Goal: Obtain resource: Obtain resource

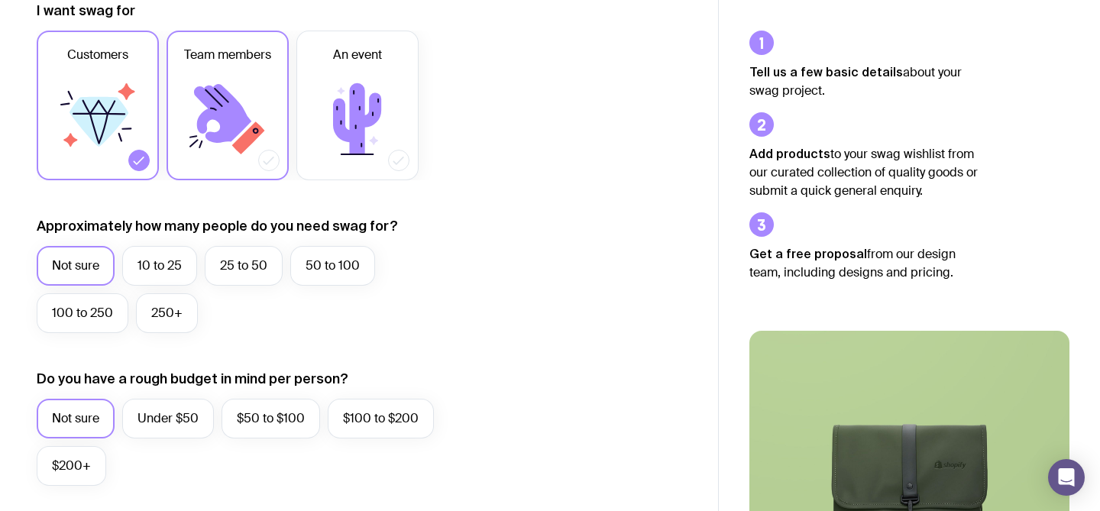
click at [225, 149] on icon at bounding box center [228, 119] width 92 height 92
click at [0, 0] on input "Team members" at bounding box center [0, 0] width 0 height 0
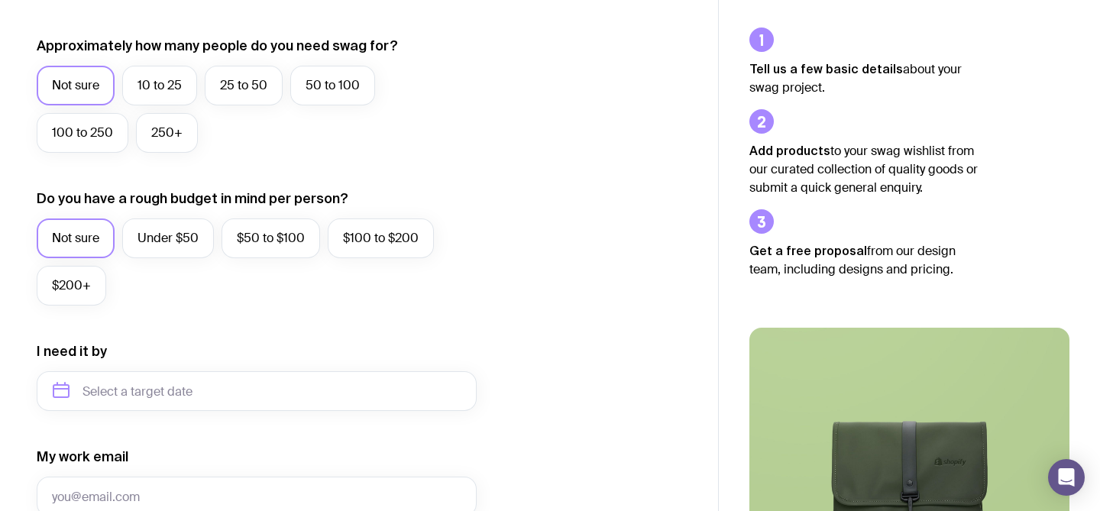
scroll to position [414, 0]
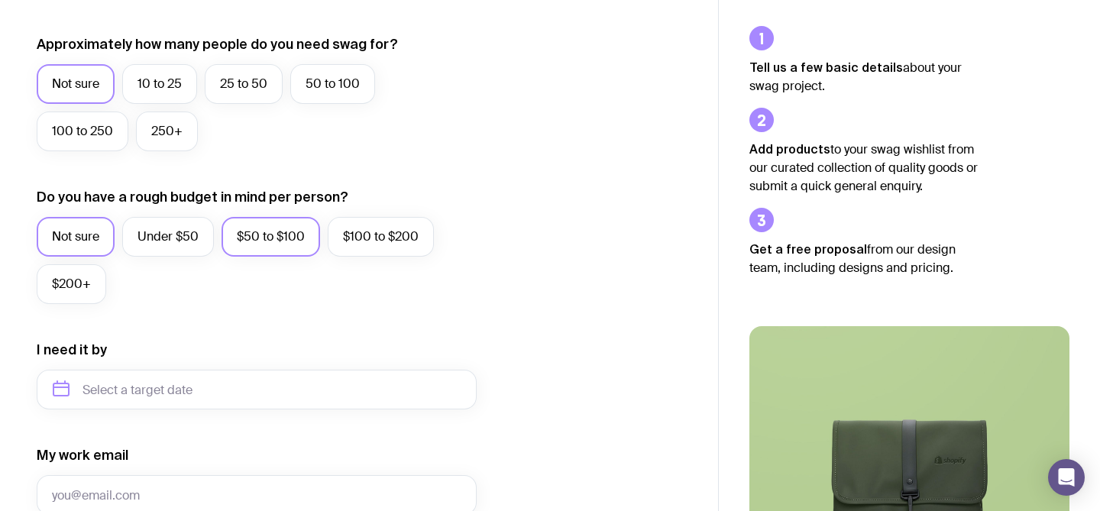
click at [261, 244] on label "$50 to $100" at bounding box center [271, 237] width 99 height 40
click at [0, 0] on input "$50 to $100" at bounding box center [0, 0] width 0 height 0
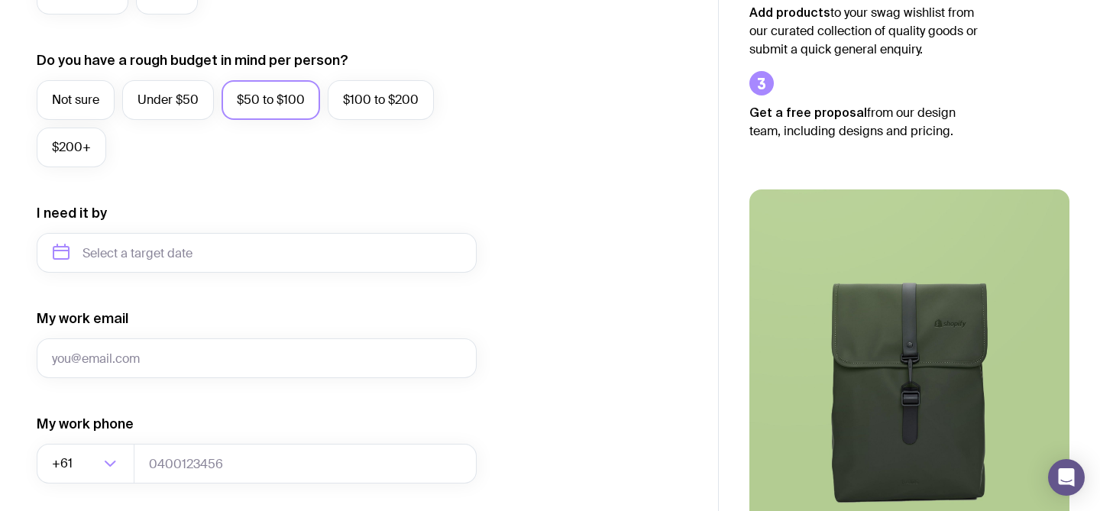
scroll to position [558, 0]
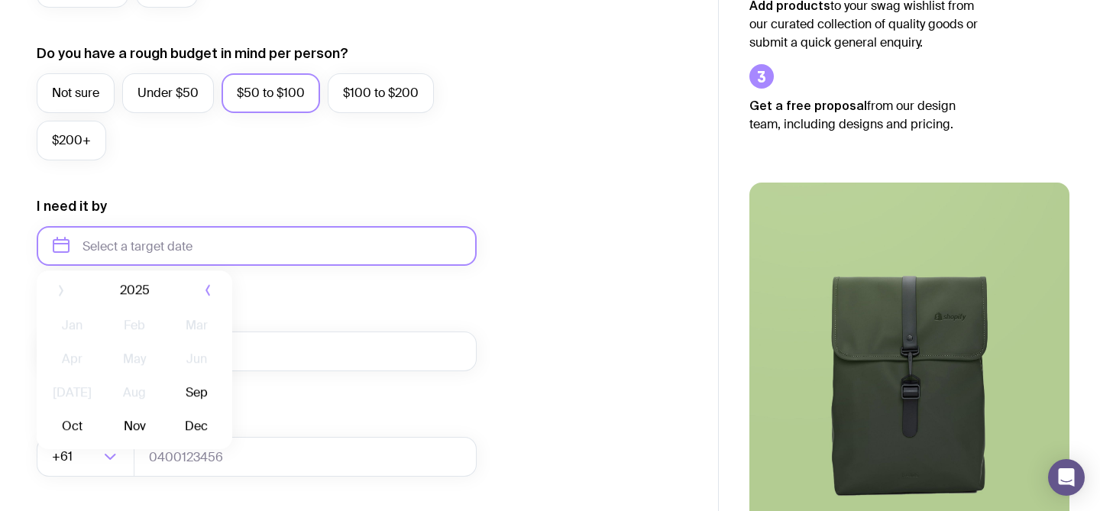
click at [238, 254] on input "text" at bounding box center [257, 246] width 440 height 40
click at [106, 432] on button "Oct" at bounding box center [134, 434] width 56 height 31
type input "[DATE]"
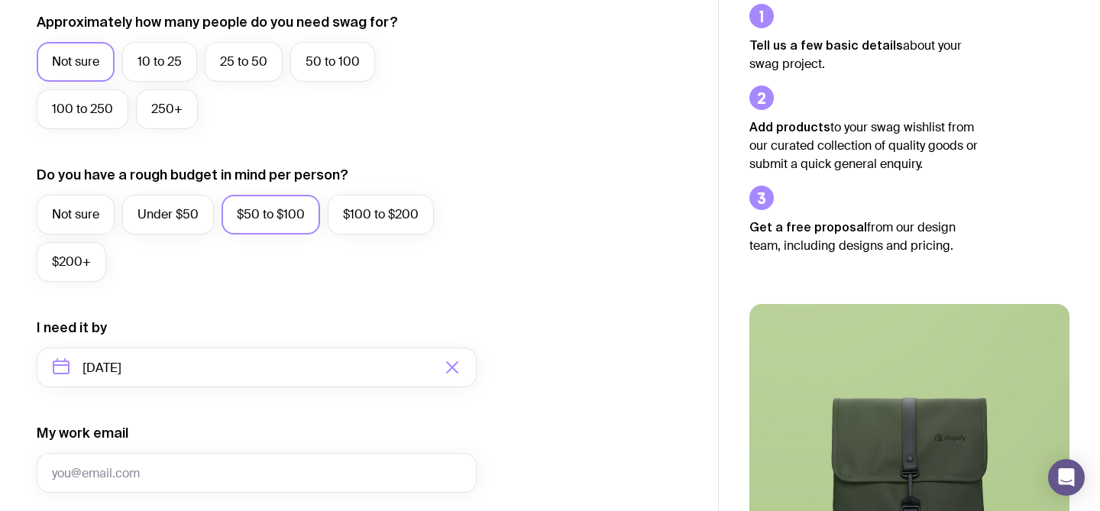
scroll to position [0, 0]
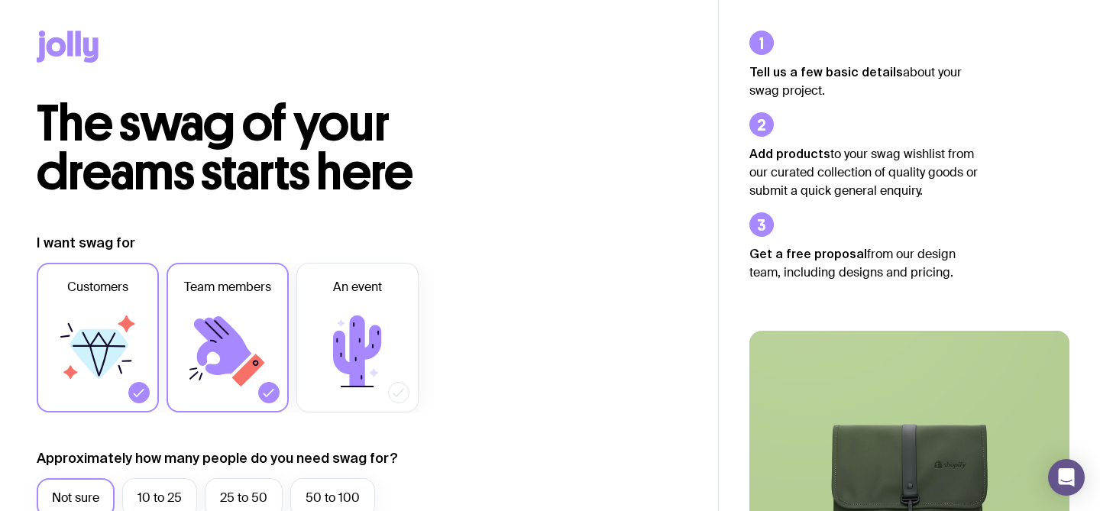
click at [93, 45] on icon at bounding box center [90, 49] width 15 height 25
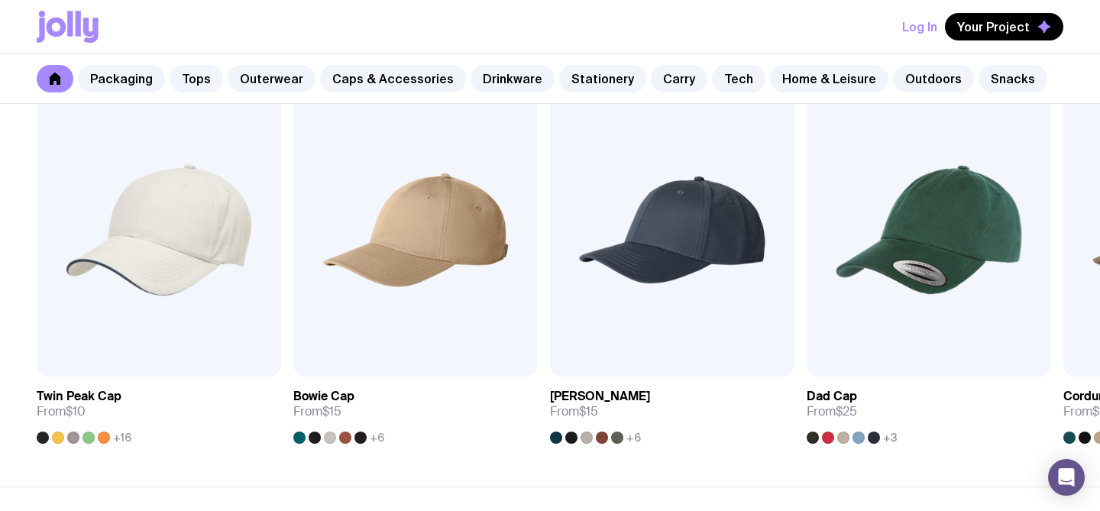
scroll to position [1819, 0]
